Goal: Task Accomplishment & Management: Complete application form

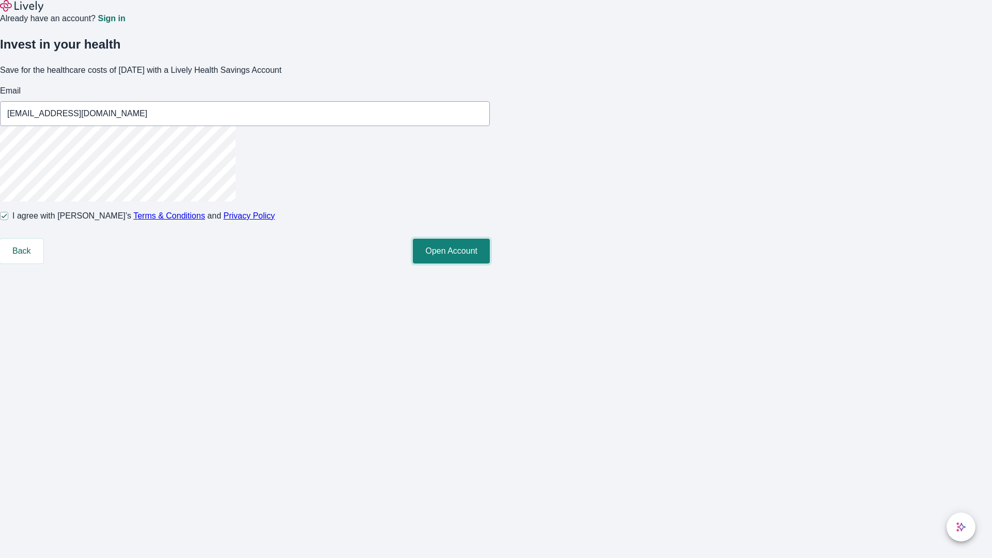
click at [490, 263] on button "Open Account" at bounding box center [451, 251] width 77 height 25
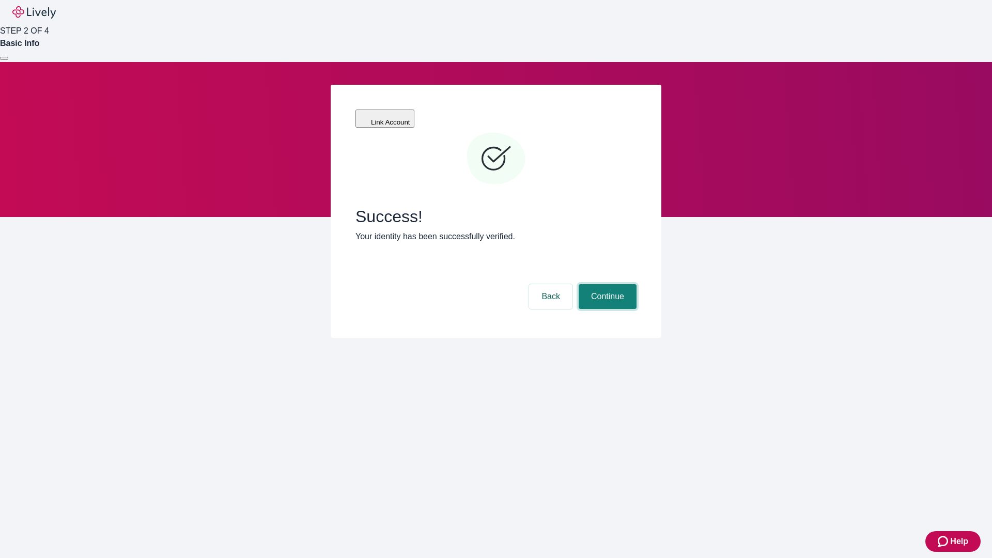
click at [606, 284] on button "Continue" at bounding box center [608, 296] width 58 height 25
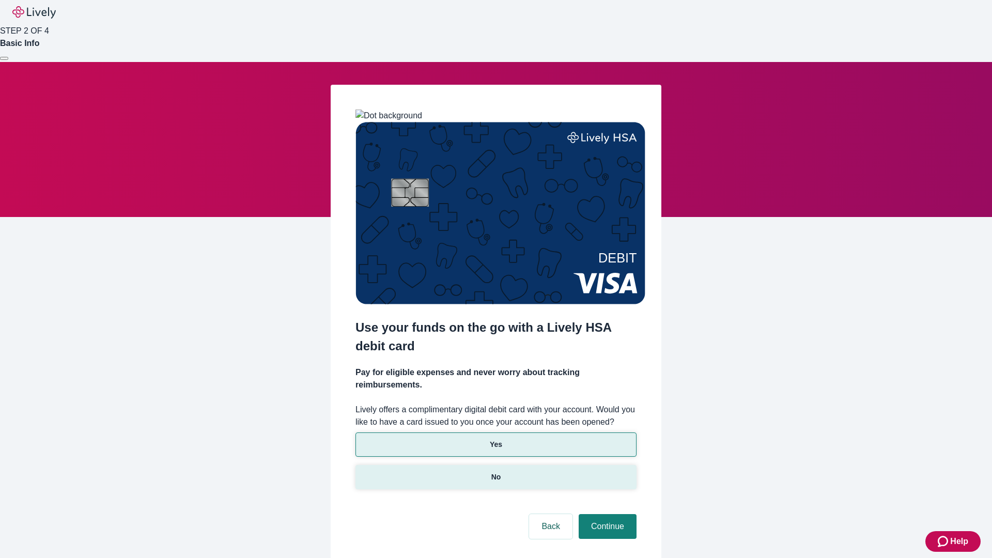
click at [495, 472] on p "No" at bounding box center [496, 477] width 10 height 11
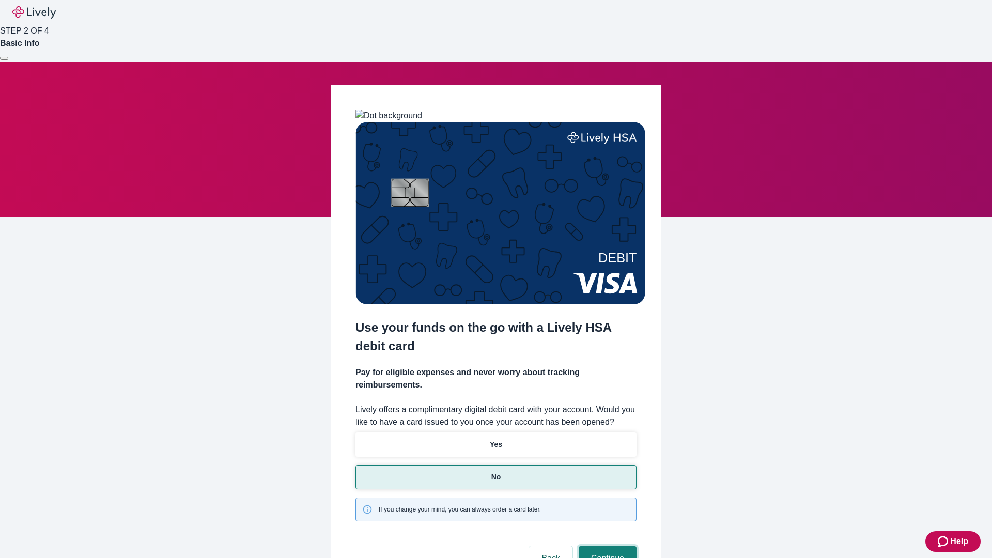
click at [606, 546] on button "Continue" at bounding box center [608, 558] width 58 height 25
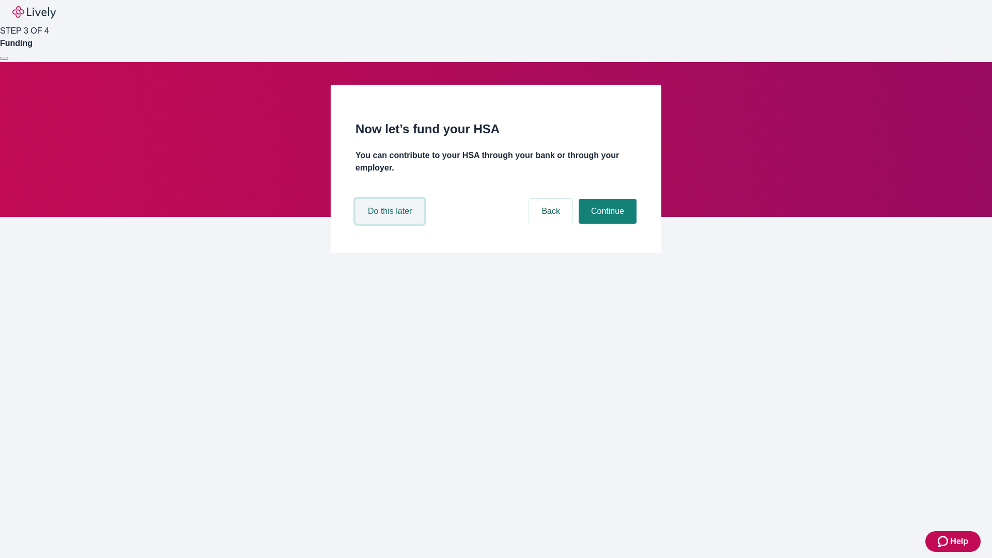
click at [391, 224] on button "Do this later" at bounding box center [389, 211] width 69 height 25
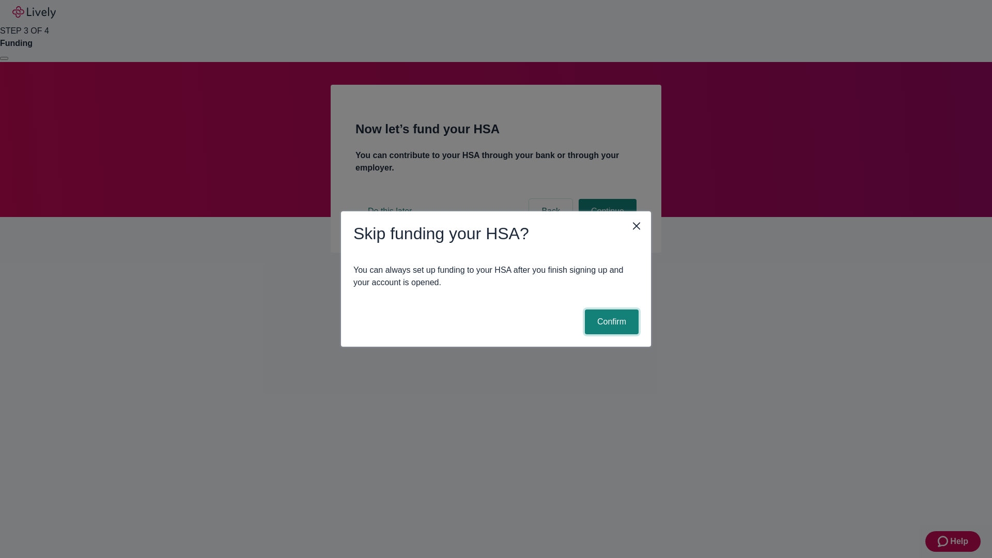
click at [610, 322] on button "Confirm" at bounding box center [612, 321] width 54 height 25
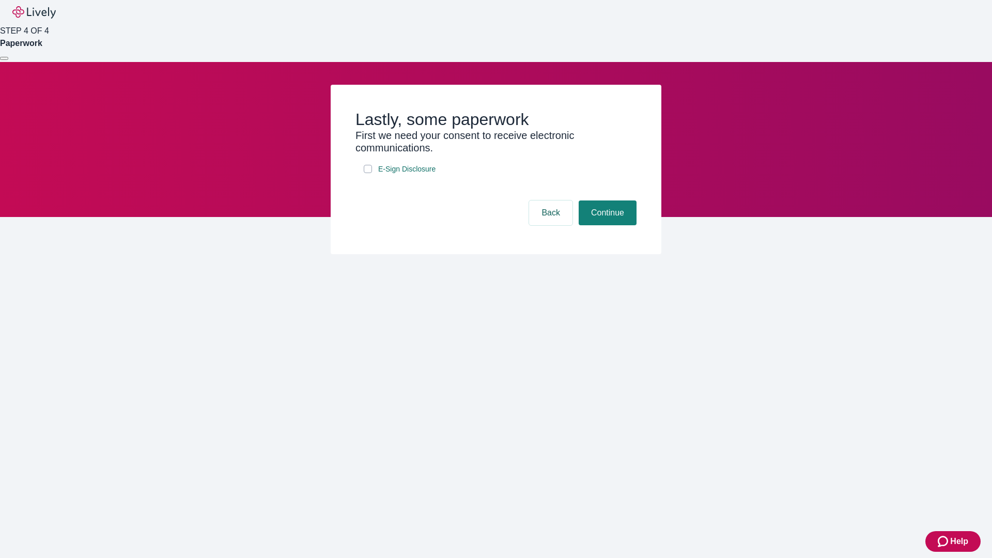
click at [368, 173] on input "E-Sign Disclosure" at bounding box center [368, 169] width 8 height 8
checkbox input "true"
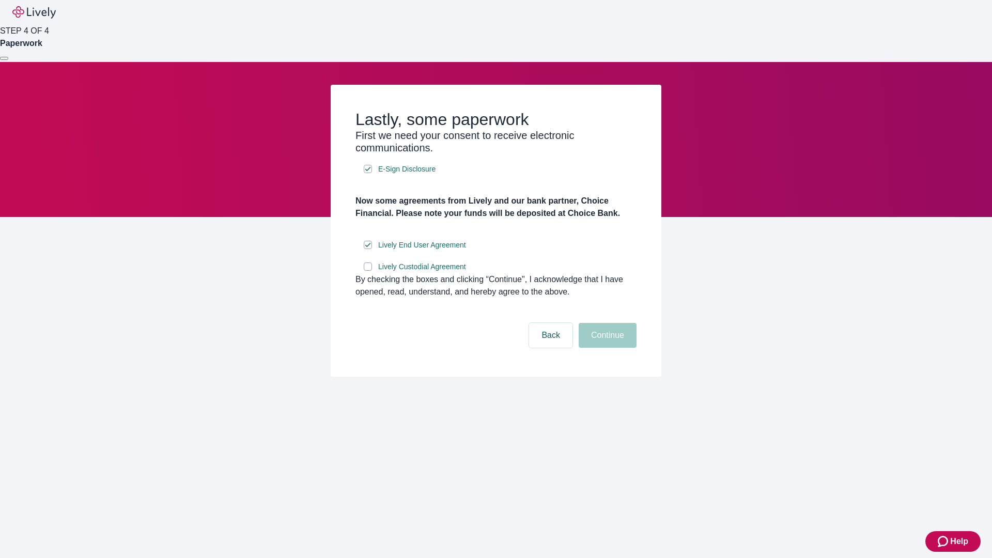
click at [368, 271] on input "Lively Custodial Agreement" at bounding box center [368, 266] width 8 height 8
checkbox input "true"
click at [606, 348] on button "Continue" at bounding box center [608, 335] width 58 height 25
